Goal: Information Seeking & Learning: Find specific fact

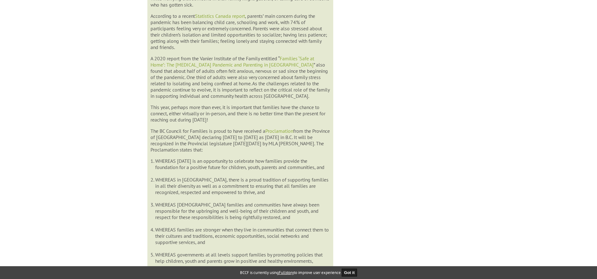
scroll to position [418, 0]
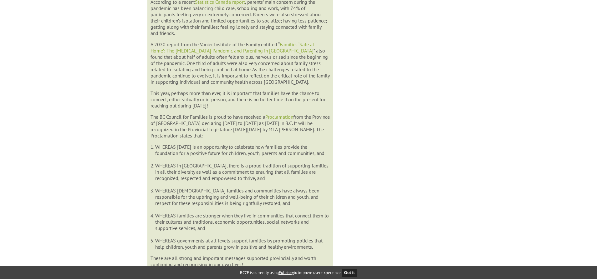
click at [280, 114] on link "Proclamation" at bounding box center [279, 117] width 28 height 6
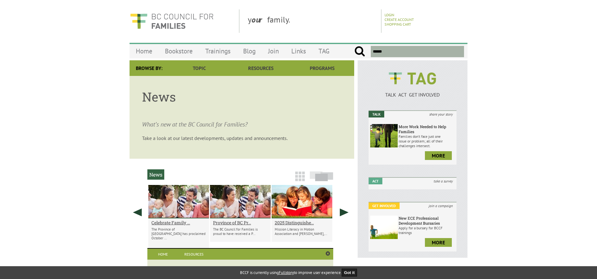
scroll to position [0, 0]
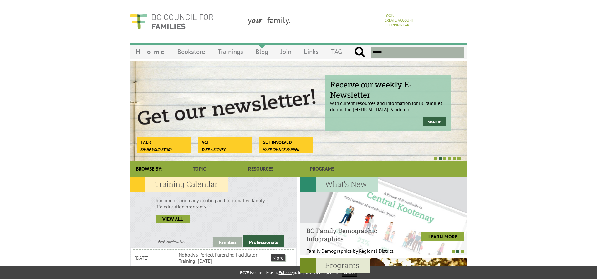
click at [250, 53] on link "Blog" at bounding box center [261, 51] width 25 height 15
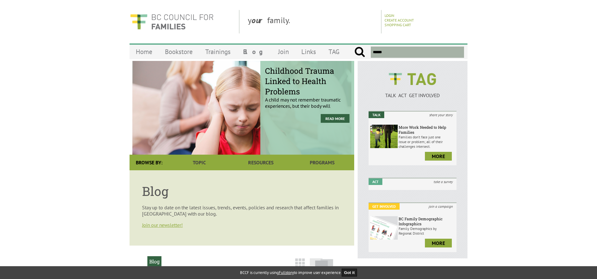
click at [392, 54] on input "text" at bounding box center [417, 52] width 93 height 11
click at [390, 51] on input "text" at bounding box center [417, 52] width 93 height 11
click at [389, 51] on input "text" at bounding box center [417, 52] width 93 height 11
click at [388, 52] on input "text" at bounding box center [417, 52] width 93 height 11
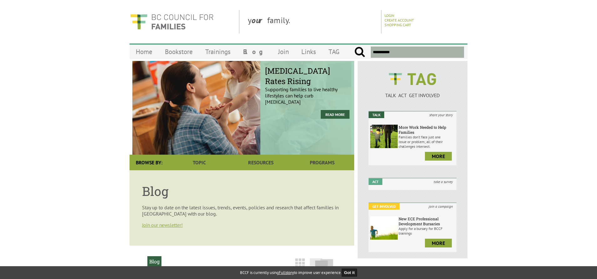
click at [354, 47] on input "submit" at bounding box center [359, 52] width 11 height 11
type input "**********"
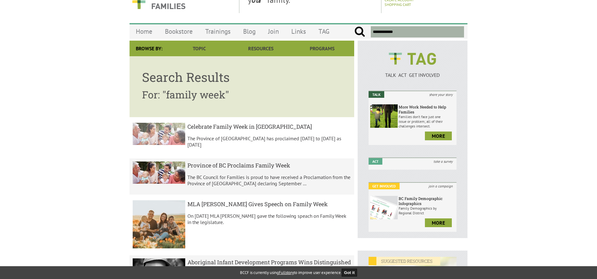
scroll to position [31, 0]
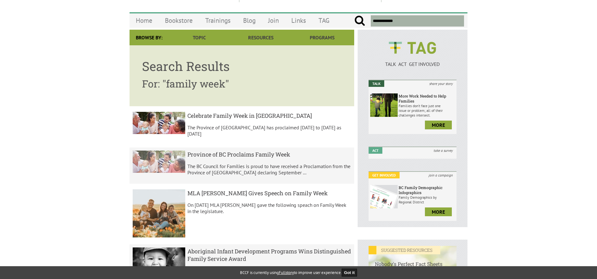
click at [241, 156] on h5 "Province of BC Proclaims Family Week" at bounding box center [269, 155] width 164 height 8
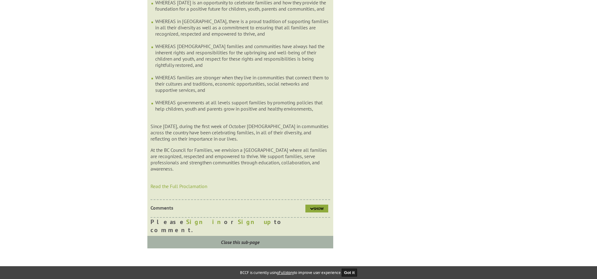
scroll to position [407, 0]
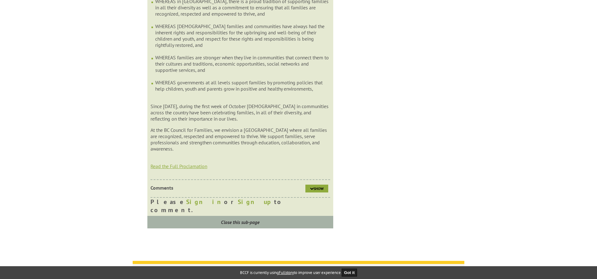
click at [187, 170] on link "Read the Full Proclamation" at bounding box center [179, 166] width 57 height 6
